Goal: Information Seeking & Learning: Learn about a topic

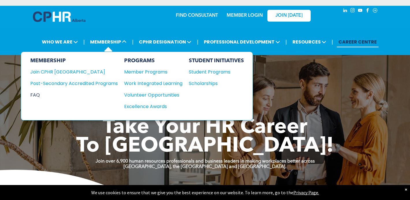
click at [34, 95] on div "FAQ" at bounding box center [69, 94] width 79 height 7
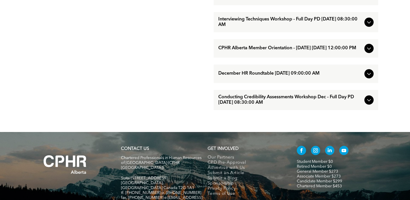
scroll to position [656, 0]
